Goal: Task Accomplishment & Management: Use online tool/utility

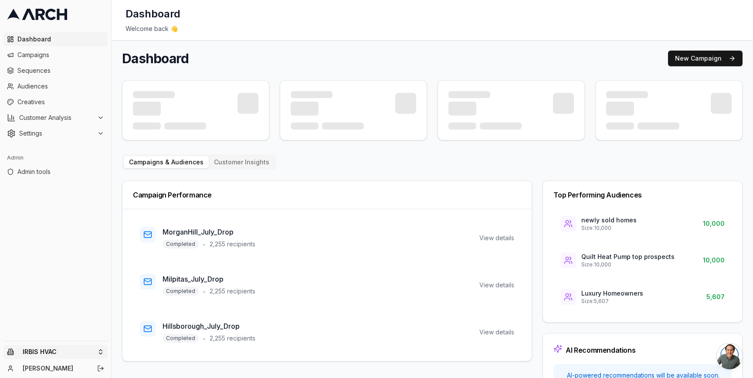
click at [74, 352] on html "Dashboard Campaigns Sequences Audiences Creatives Customer Analysis Settings Ad…" at bounding box center [376, 189] width 753 height 378
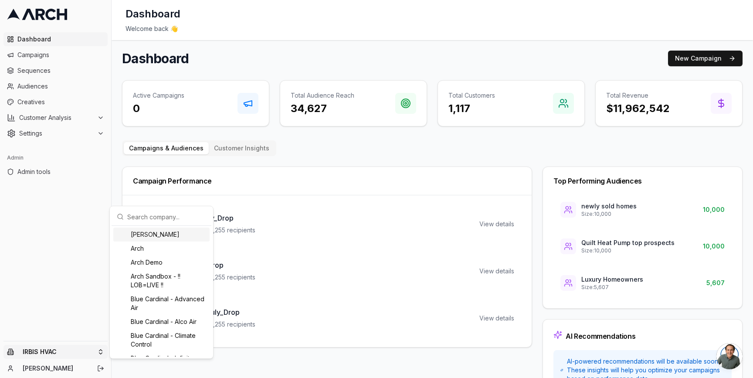
click at [169, 218] on input "text" at bounding box center [166, 216] width 79 height 17
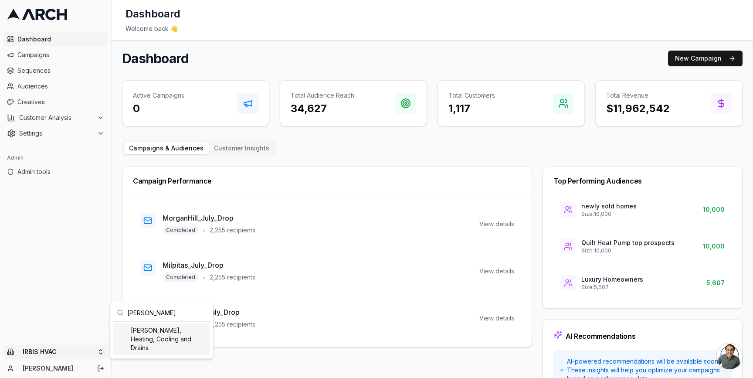
type input "peter le"
click at [140, 341] on div "[PERSON_NAME], Heating, Cooling and Drains" at bounding box center [161, 338] width 96 height 31
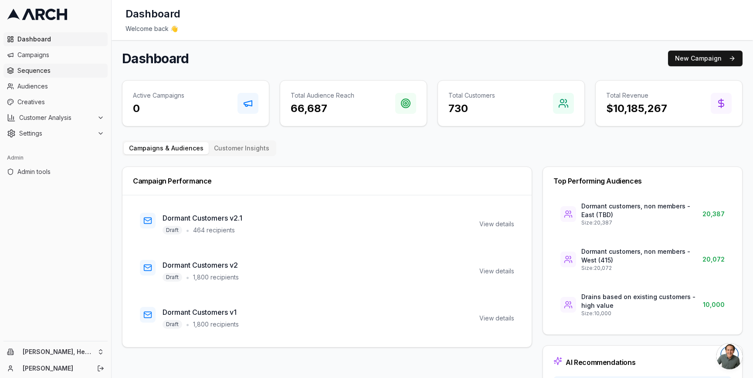
click at [60, 69] on span "Sequences" at bounding box center [60, 70] width 87 height 9
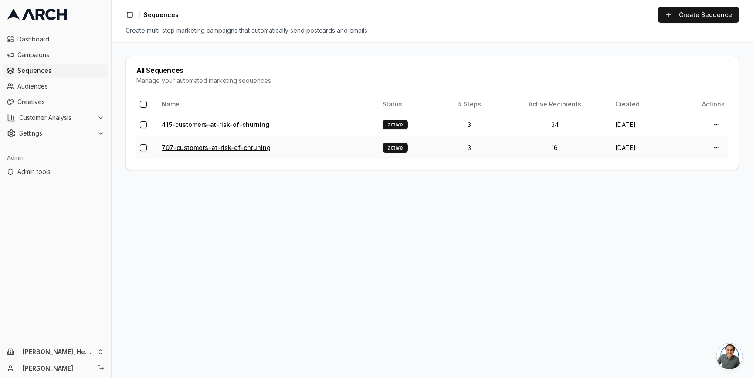
click at [183, 146] on link "707-customers-at-risk-of-chruning" at bounding box center [216, 147] width 109 height 7
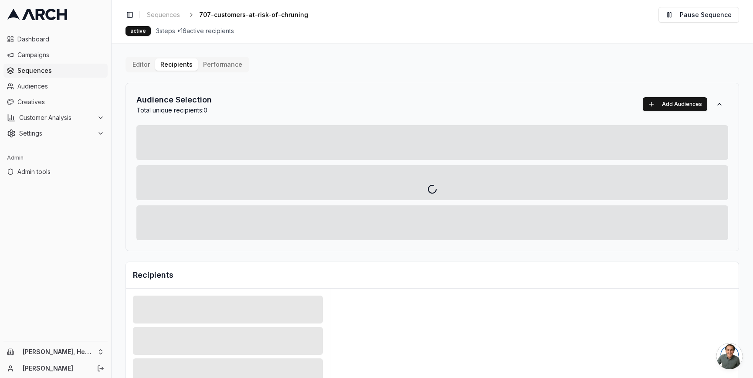
click at [175, 62] on div "Editor Recipients Performance Audience Selection Total unique recipients: 0 Add…" at bounding box center [433, 304] width 614 height 494
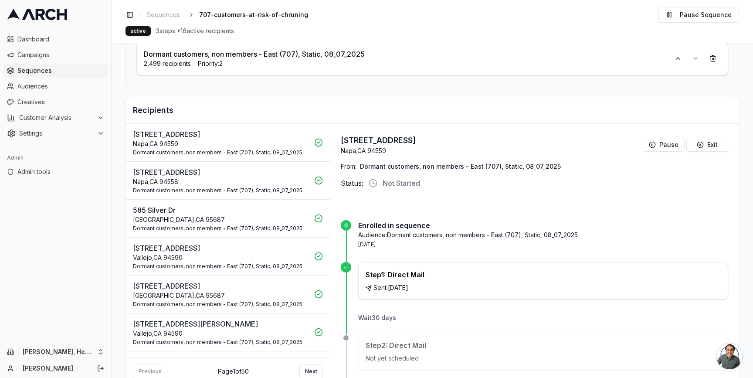
scroll to position [96, 0]
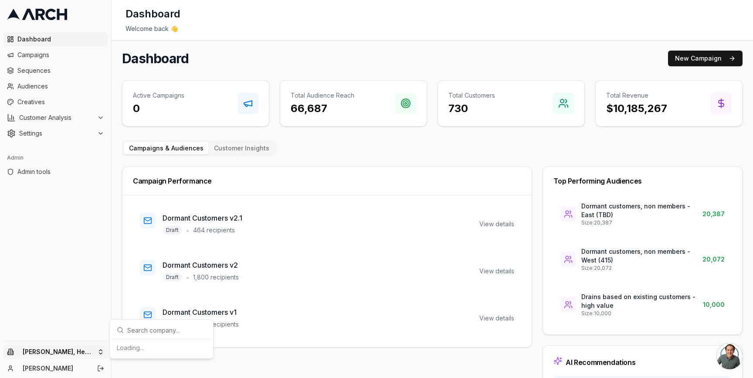
click at [97, 347] on html "Dashboard Campaigns Sequences Audiences Creatives Customer Analysis Settings Ad…" at bounding box center [376, 189] width 753 height 378
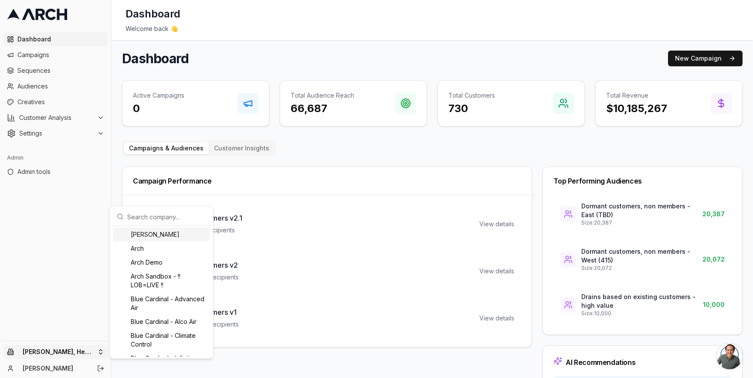
click at [150, 217] on input "text" at bounding box center [166, 216] width 79 height 17
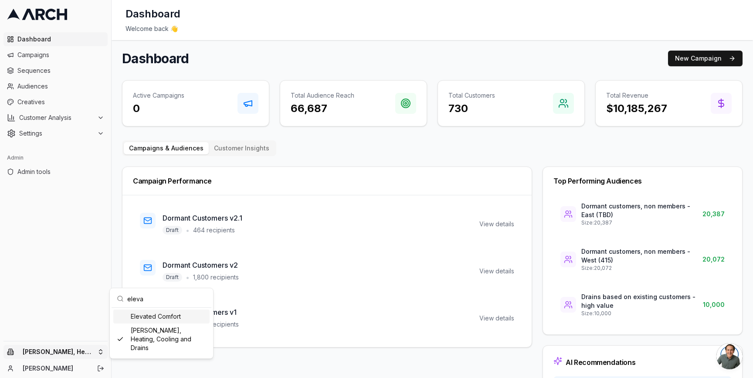
type input "eleva"
click at [149, 315] on div "Elevated Comfort" at bounding box center [161, 316] width 96 height 14
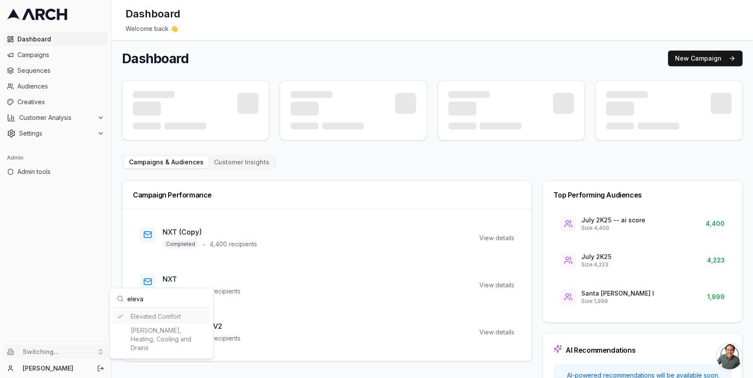
click at [62, 55] on html "Dashboard Campaigns Sequences Audiences Creatives Customer Analysis Settings Ad…" at bounding box center [376, 189] width 753 height 378
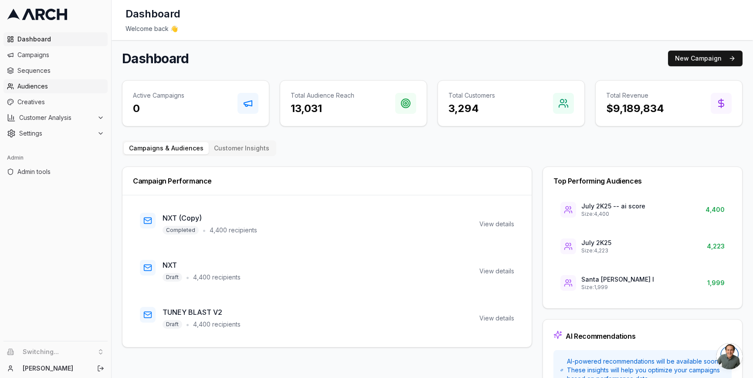
click at [54, 82] on span "Audiences" at bounding box center [60, 86] width 87 height 9
